Goal: Check status: Check status

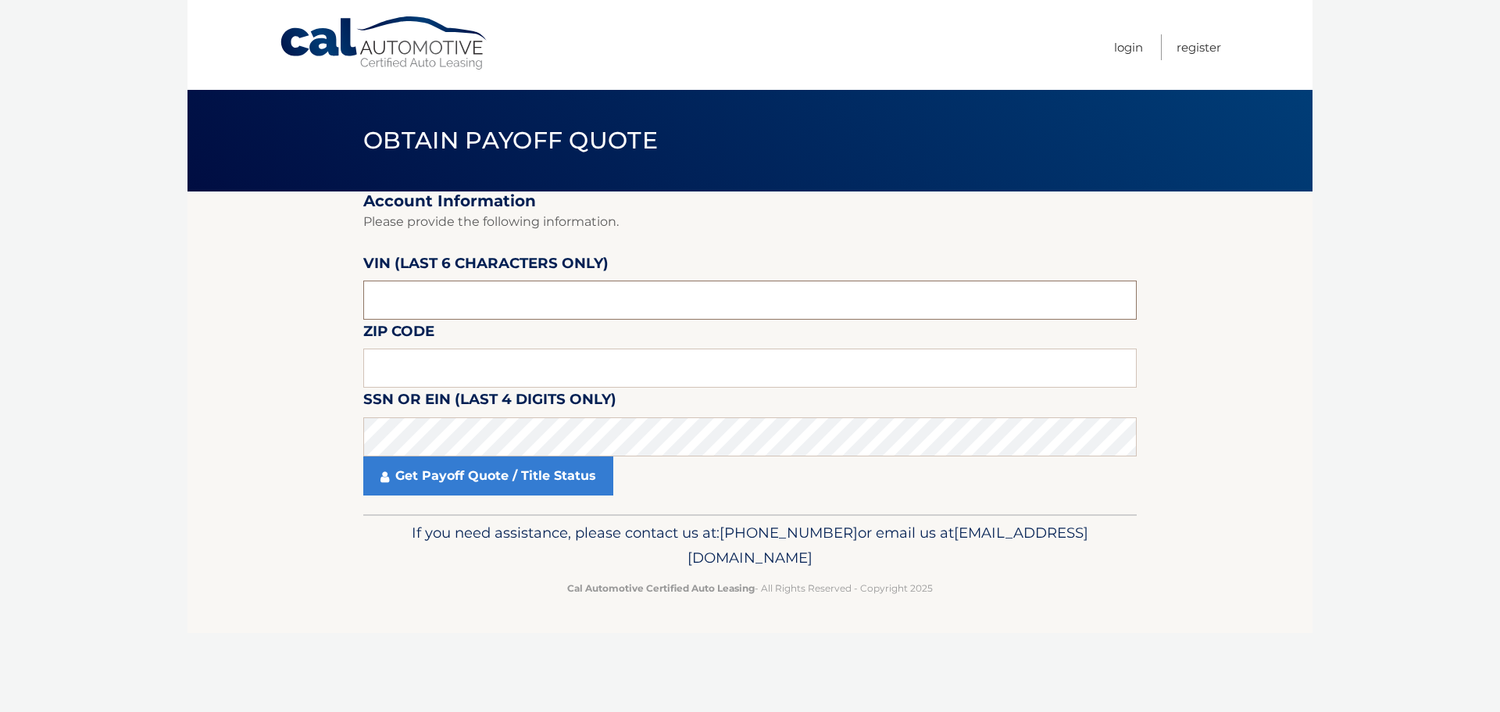
click at [473, 299] on input "text" at bounding box center [749, 299] width 773 height 39
type input "002813"
type input "11722"
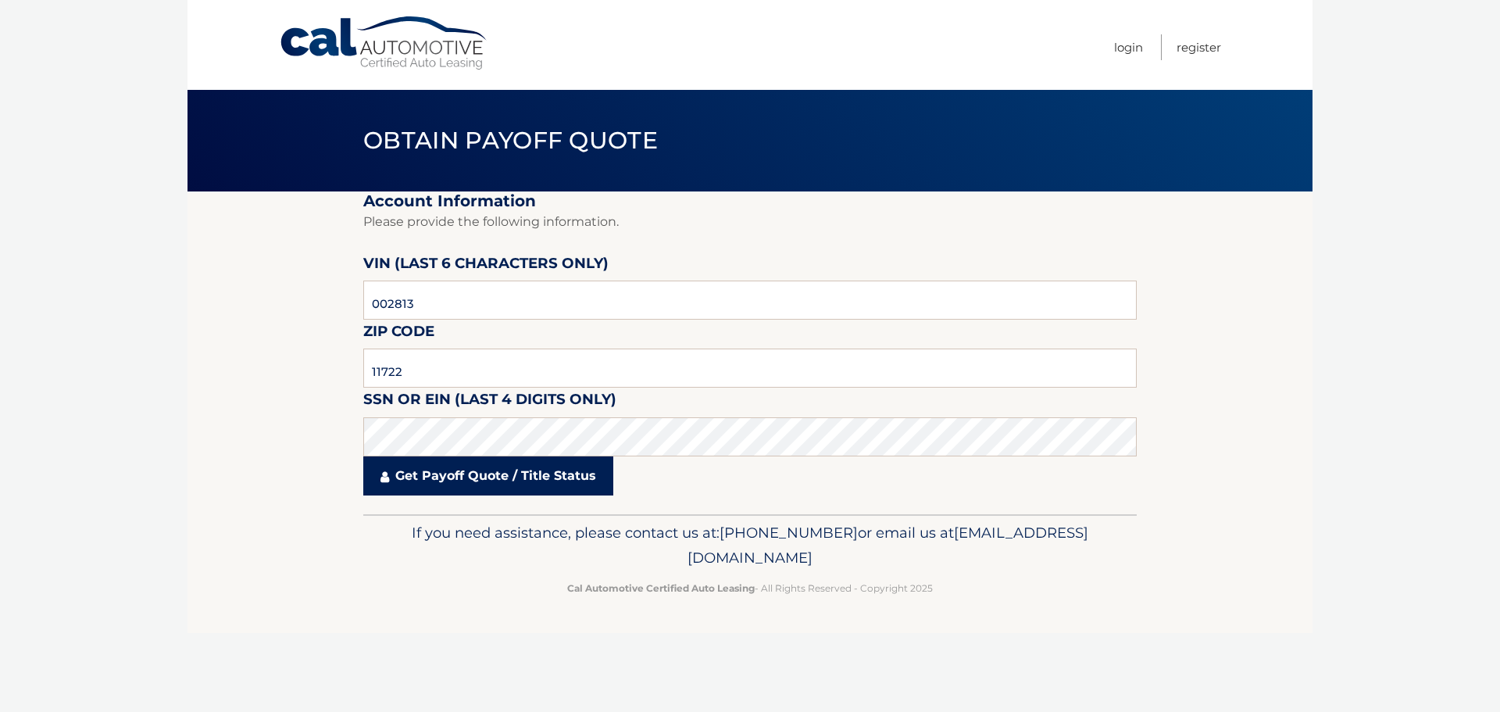
click at [434, 481] on link "Get Payoff Quote / Title Status" at bounding box center [488, 475] width 250 height 39
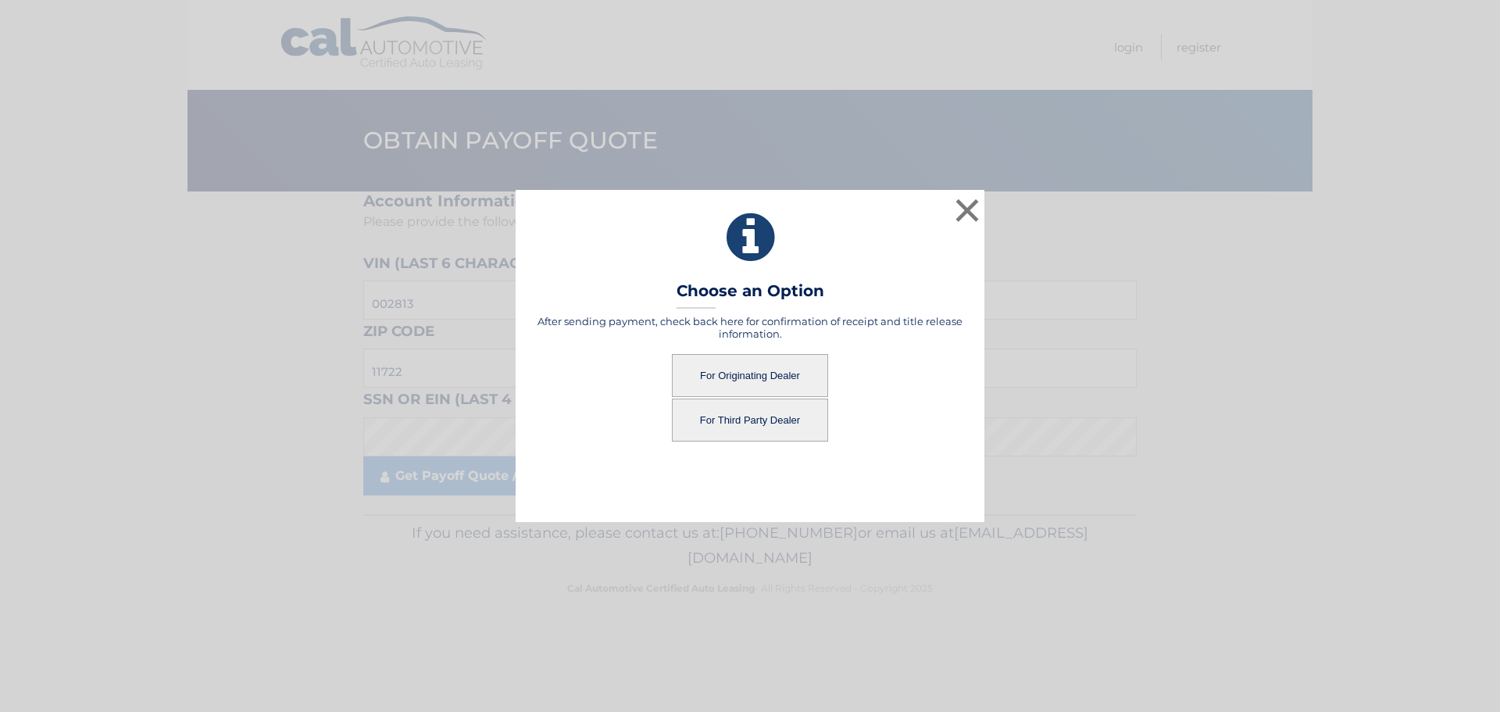
click at [706, 371] on button "For Originating Dealer" at bounding box center [750, 375] width 156 height 43
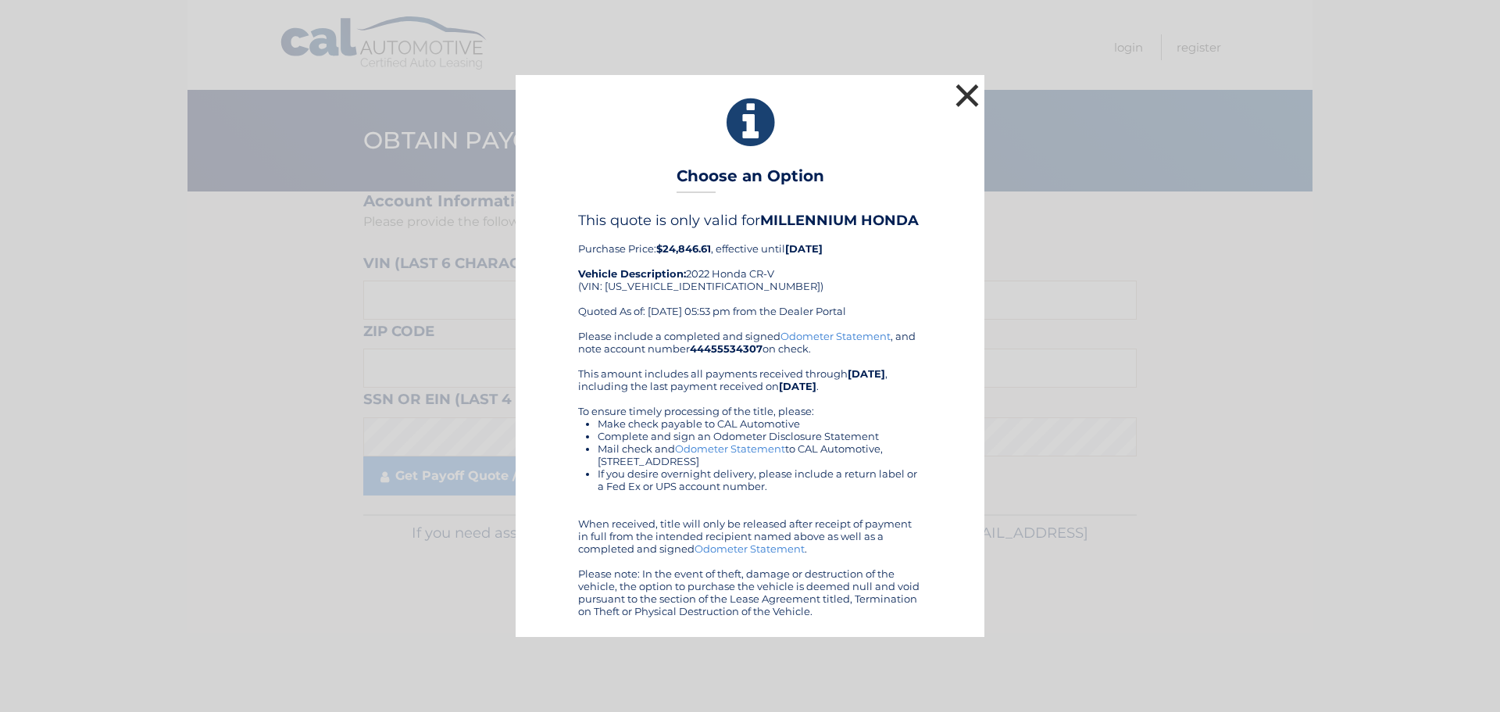
click at [965, 91] on button "×" at bounding box center [967, 95] width 31 height 31
